Goal: Information Seeking & Learning: Learn about a topic

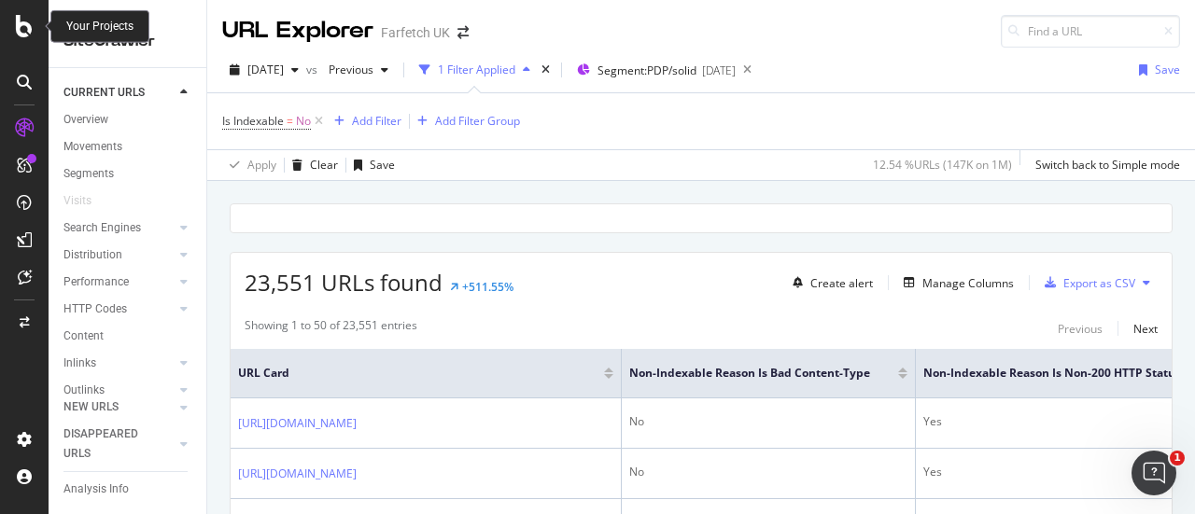
click at [24, 20] on icon at bounding box center [24, 26] width 17 height 22
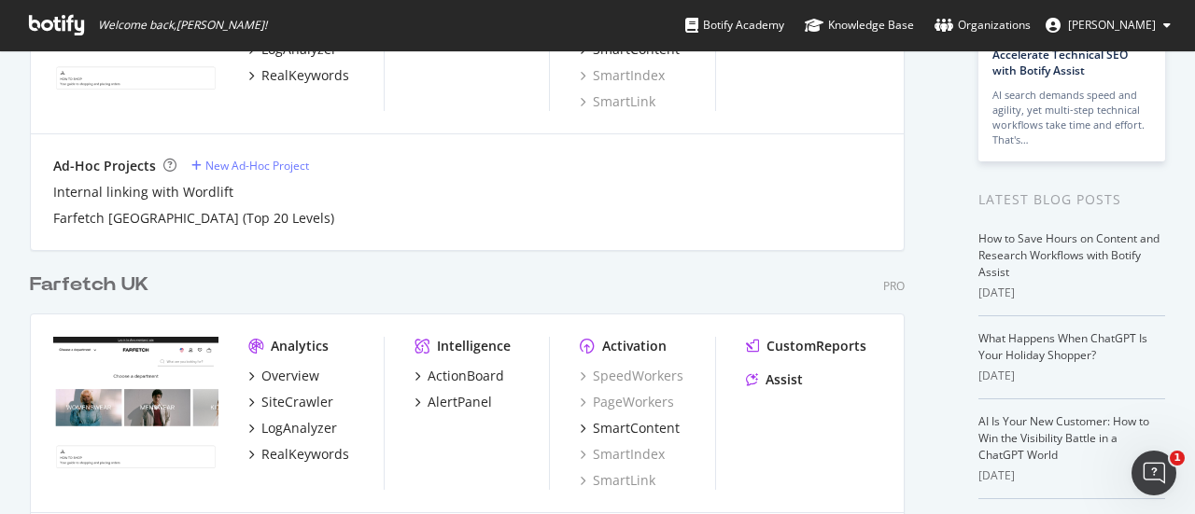
scroll to position [403, 0]
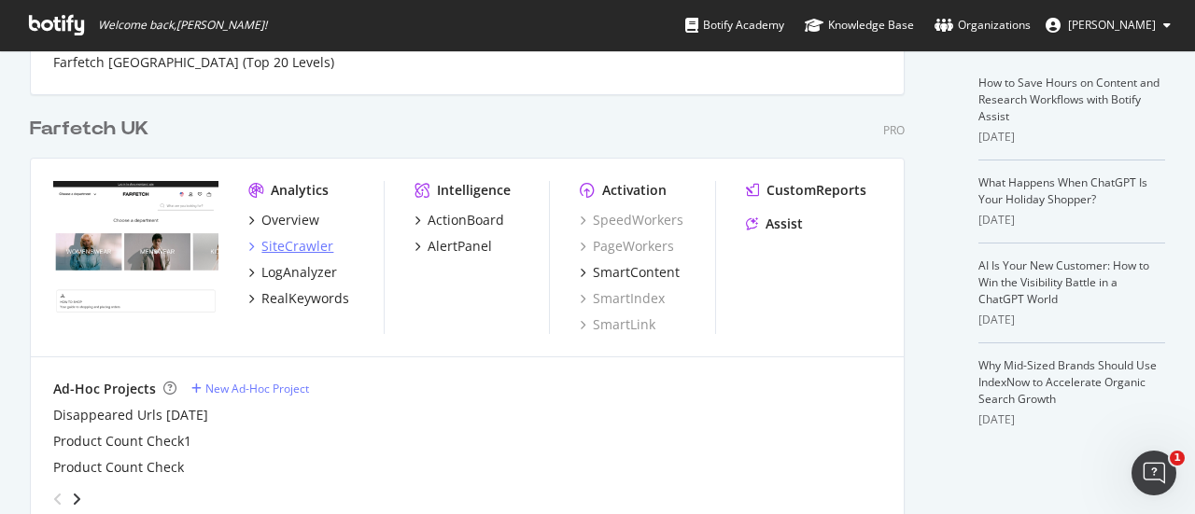
click at [309, 239] on div "SiteCrawler" at bounding box center [297, 246] width 72 height 19
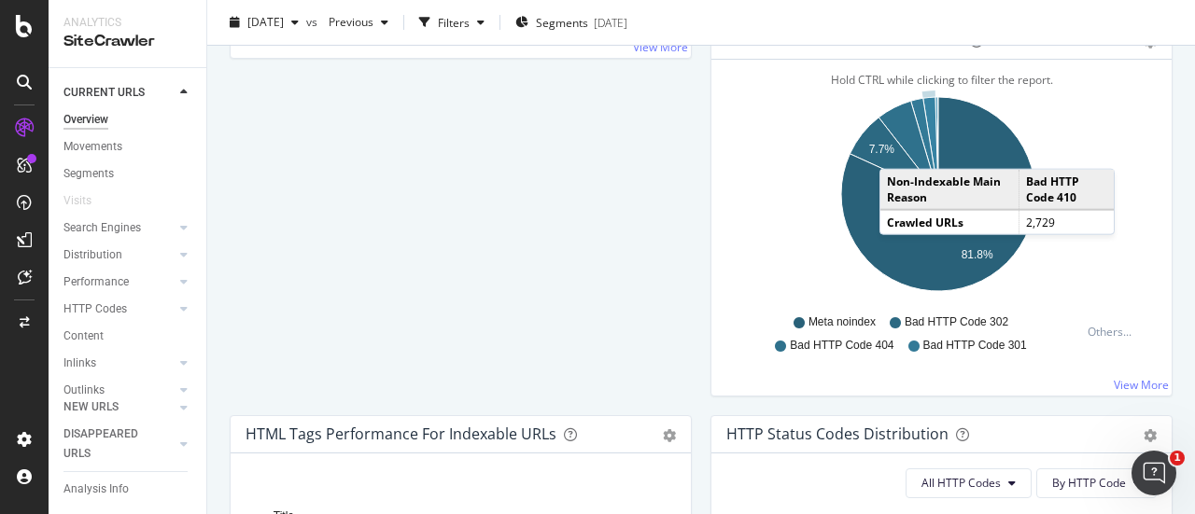
scroll to position [594, 0]
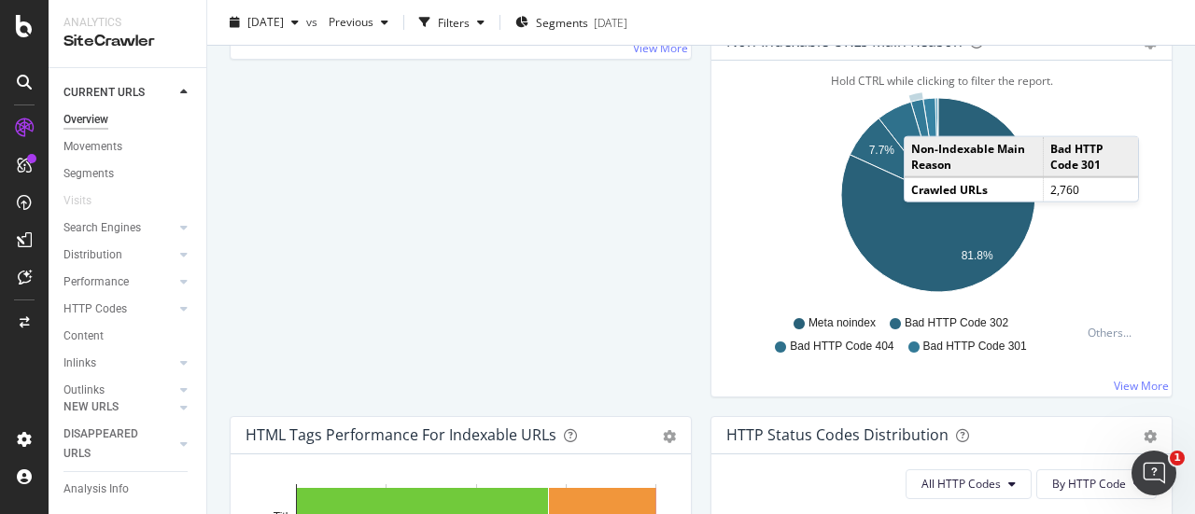
click at [915, 115] on icon "A chart." at bounding box center [924, 147] width 27 height 96
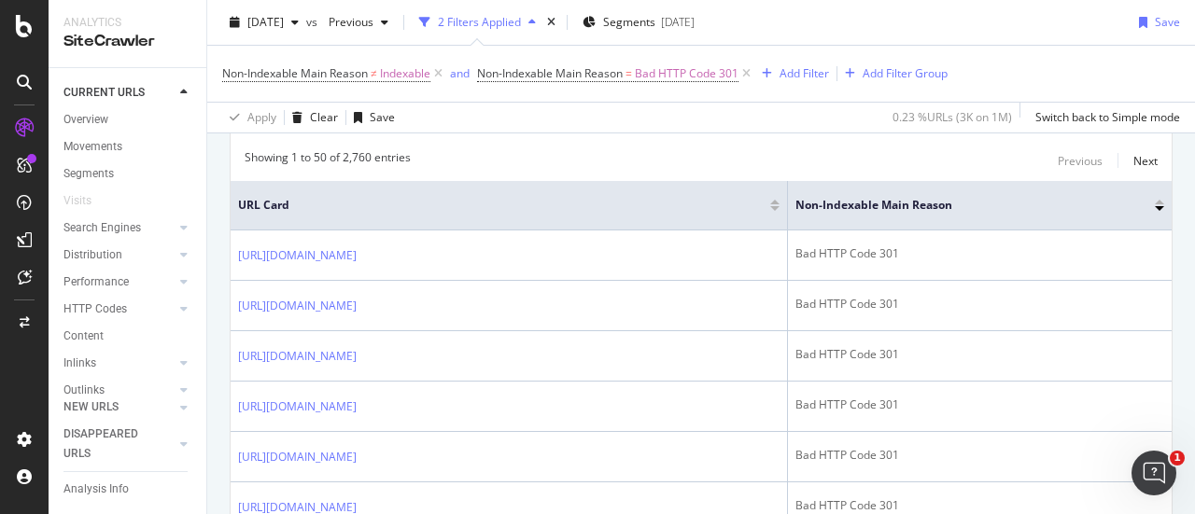
scroll to position [384, 0]
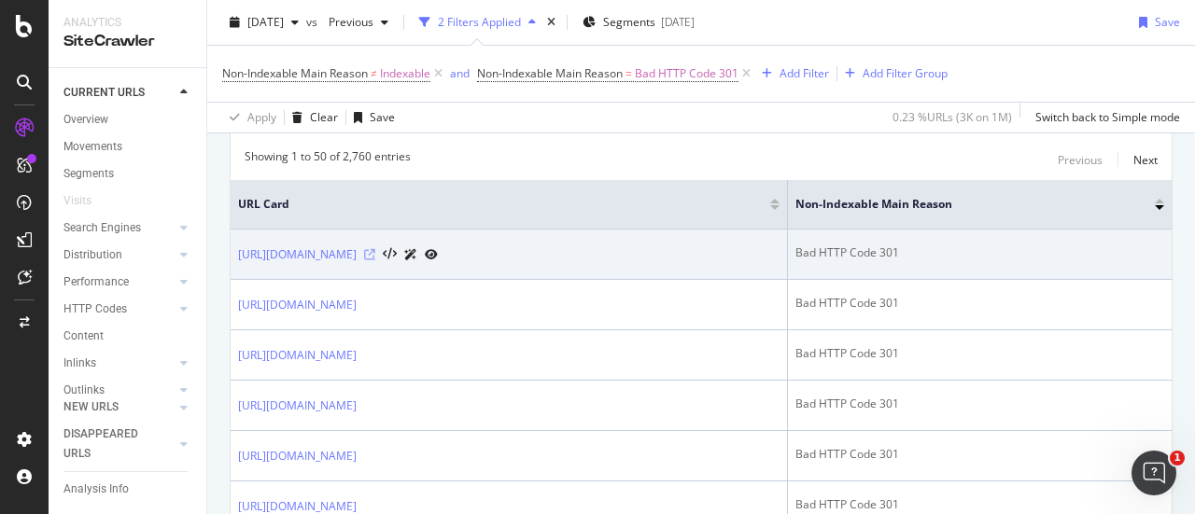
click at [375, 249] on icon at bounding box center [369, 254] width 11 height 11
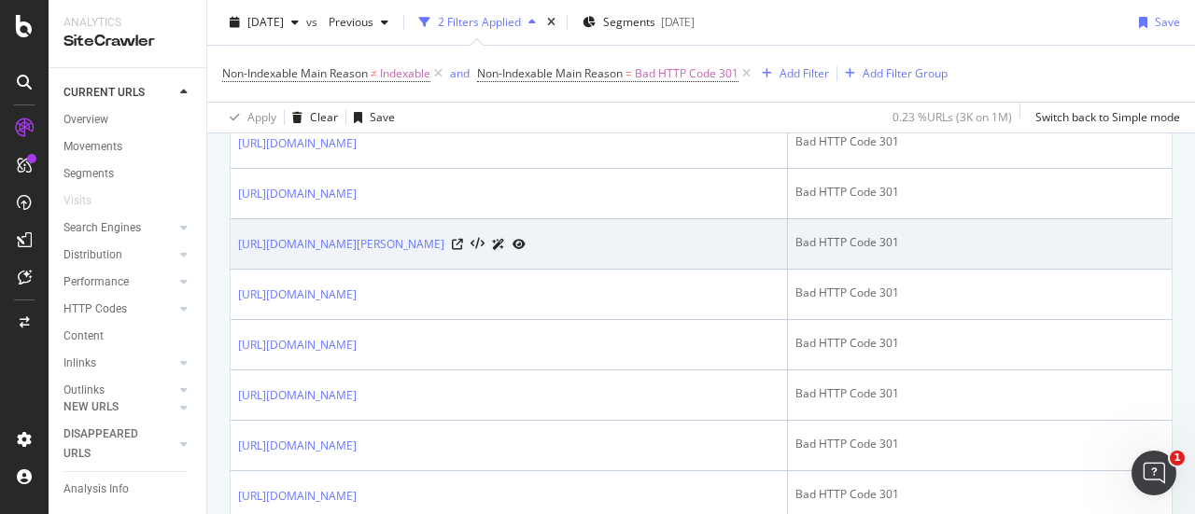
scroll to position [748, 0]
click at [463, 249] on icon at bounding box center [457, 243] width 11 height 11
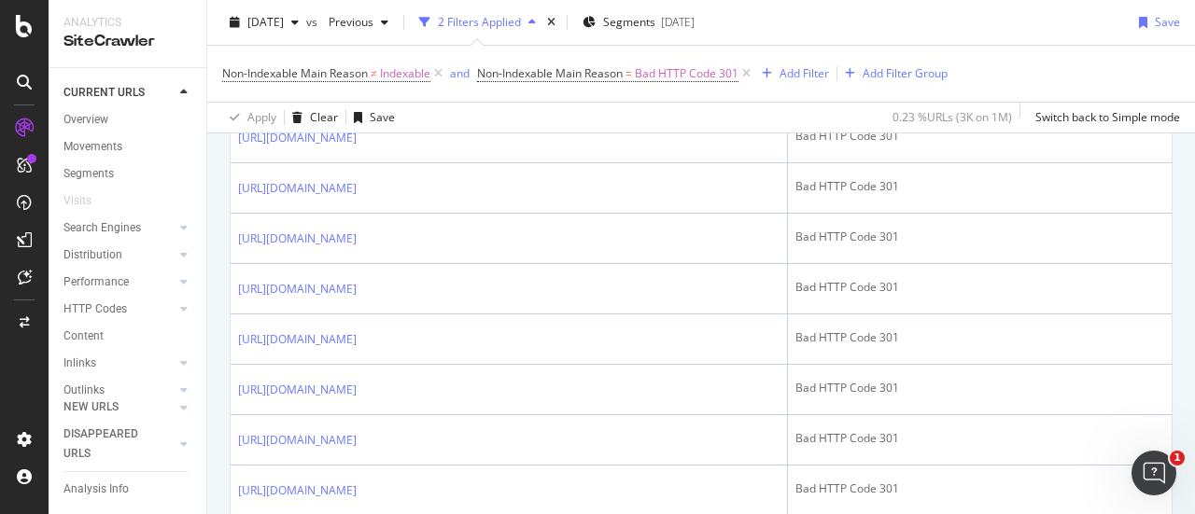
scroll to position [1207, 0]
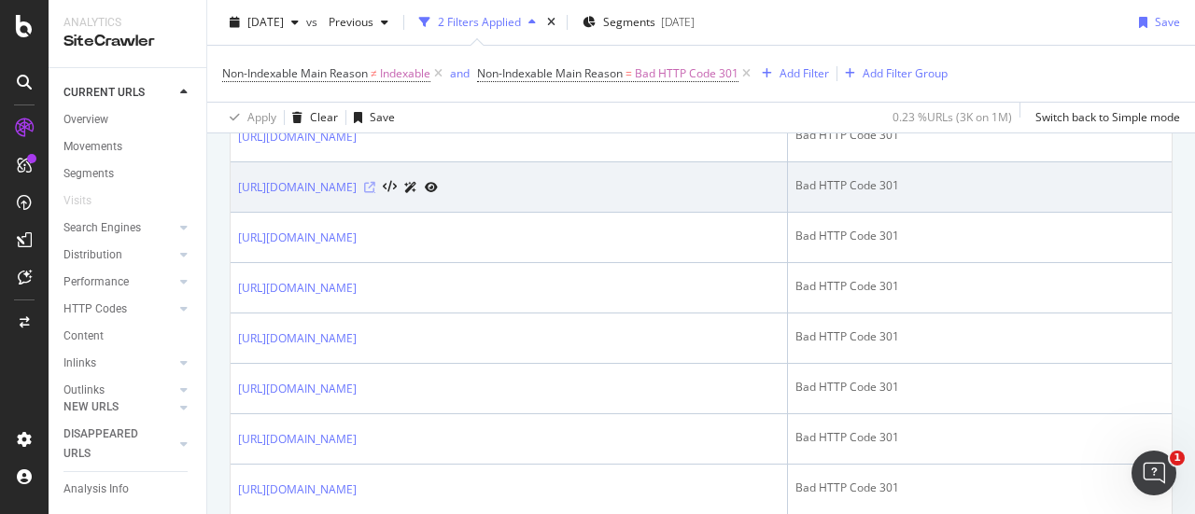
click at [375, 193] on icon at bounding box center [369, 187] width 11 height 11
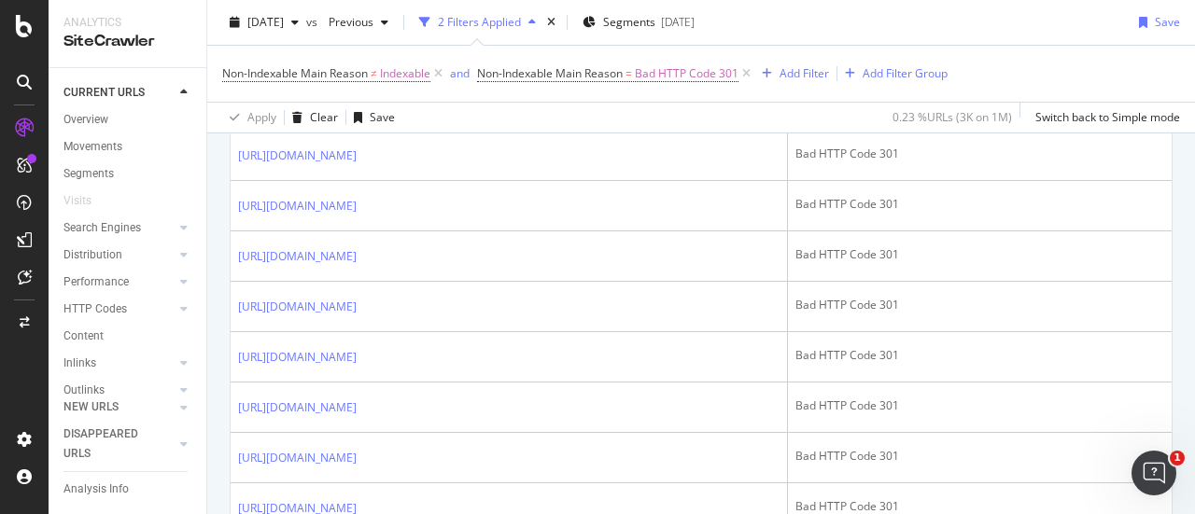
scroll to position [1844, 0]
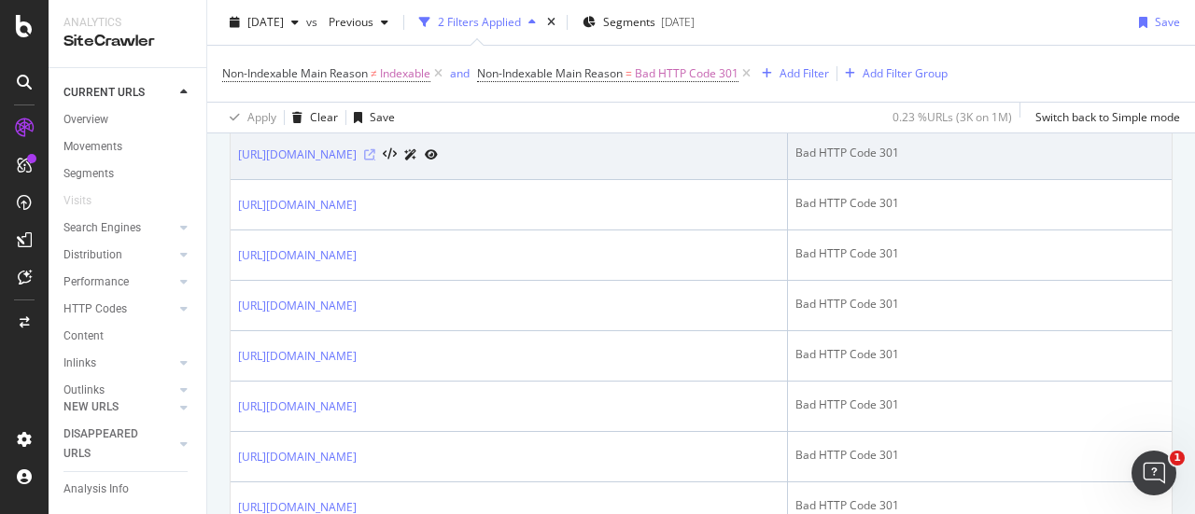
click at [375, 161] on icon at bounding box center [369, 154] width 11 height 11
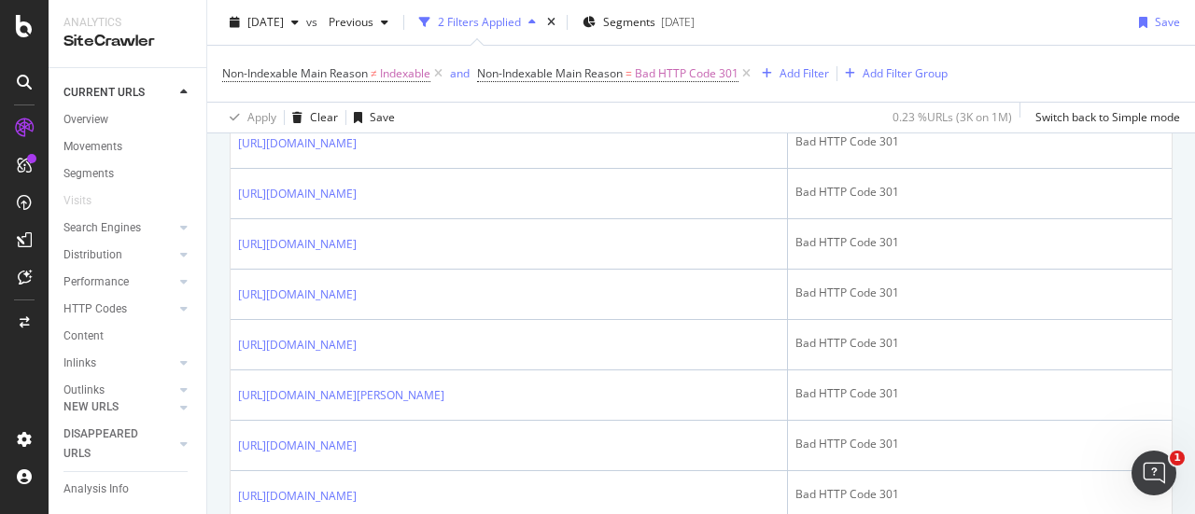
scroll to position [2109, 0]
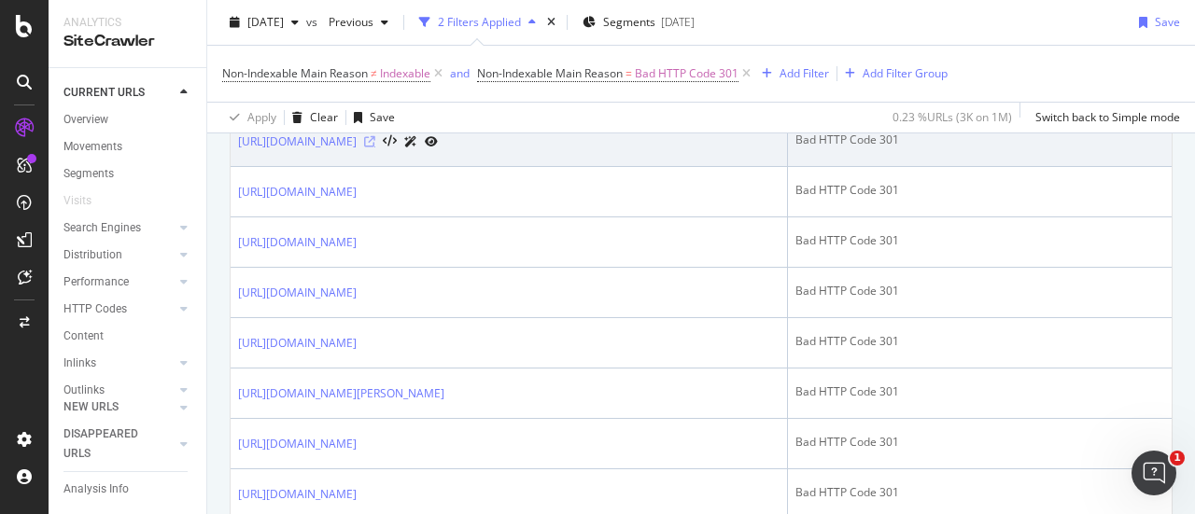
click at [375, 147] on icon at bounding box center [369, 141] width 11 height 11
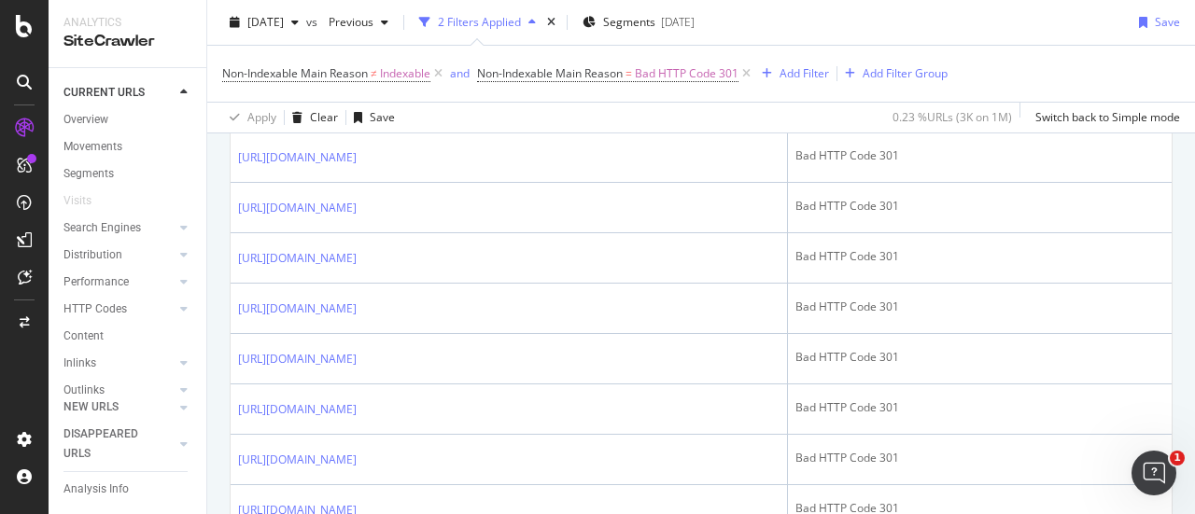
scroll to position [2447, 0]
click at [463, 62] on icon at bounding box center [457, 55] width 11 height 11
